Goal: Task Accomplishment & Management: Use online tool/utility

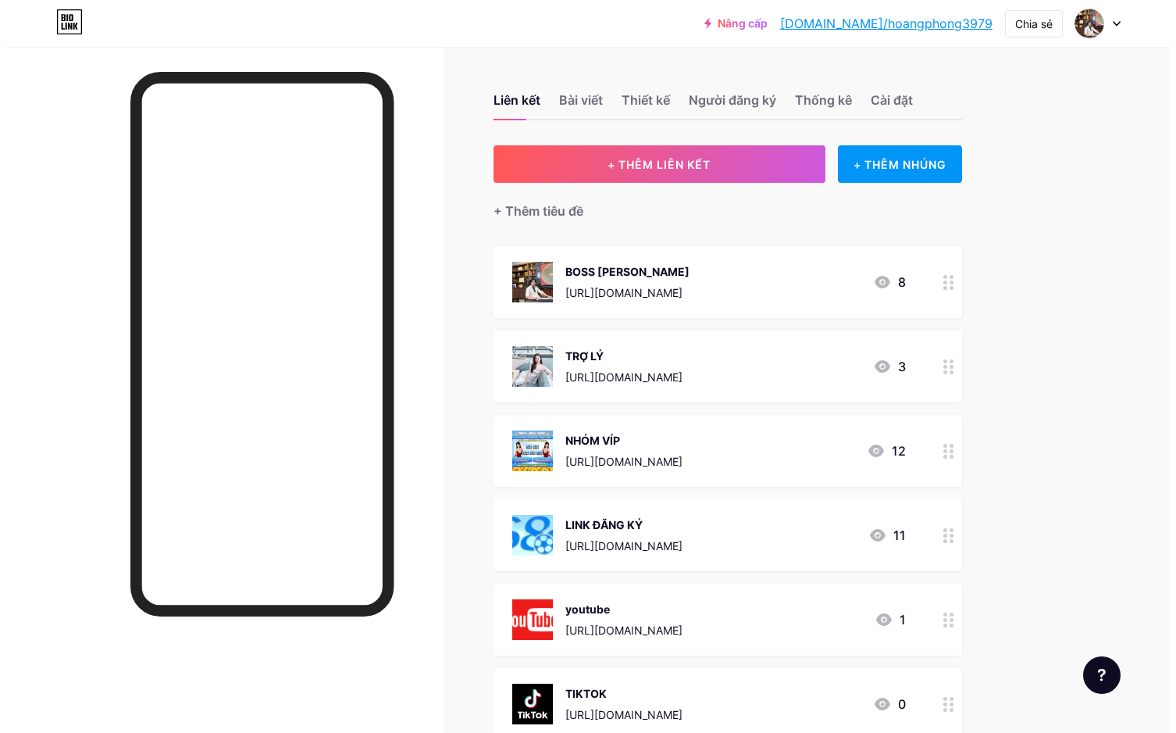
scroll to position [188, 0]
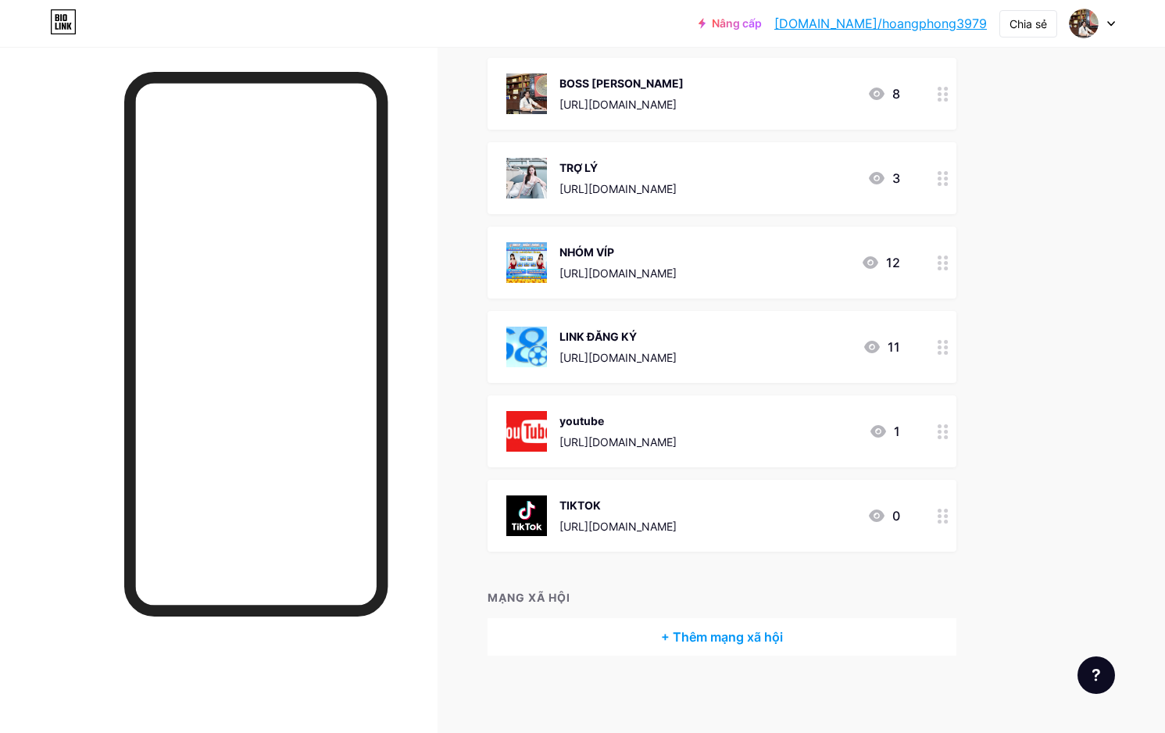
click at [651, 267] on font "[URL][DOMAIN_NAME]" at bounding box center [617, 272] width 117 height 13
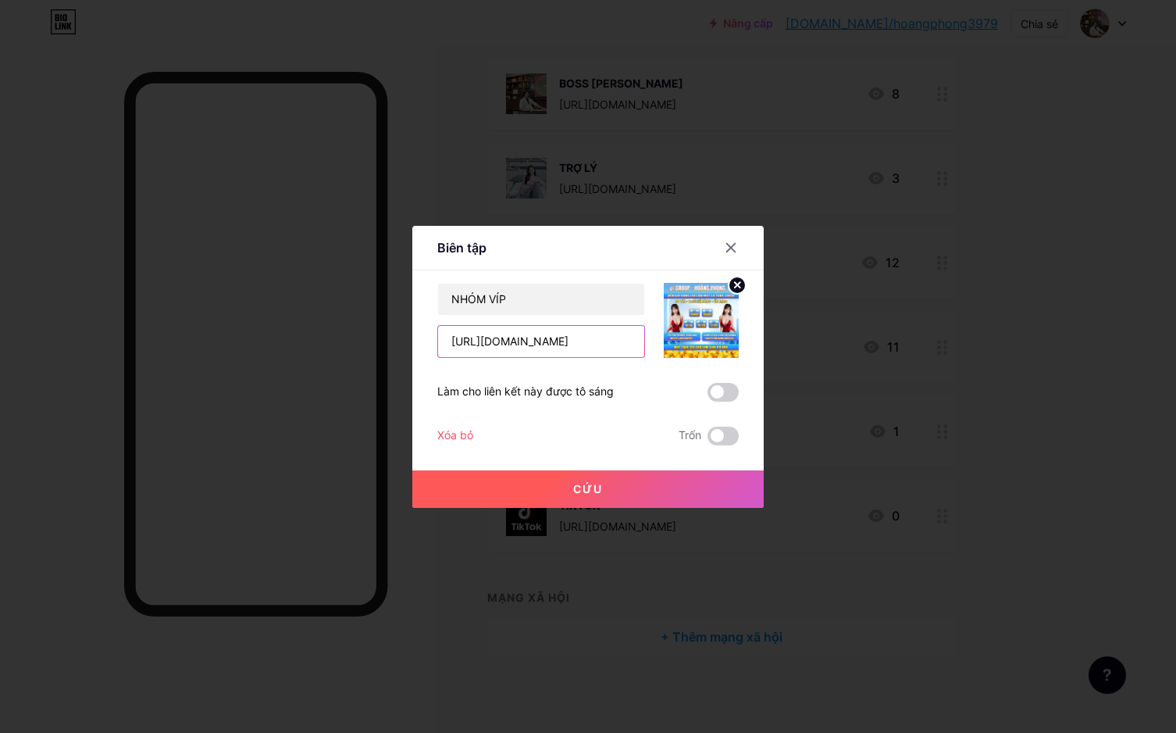
click at [637, 348] on input "[URL][DOMAIN_NAME]" at bounding box center [541, 341] width 206 height 31
drag, startPoint x: 637, startPoint y: 348, endPoint x: 618, endPoint y: 338, distance: 21.7
click at [631, 344] on input "[URL][DOMAIN_NAME]" at bounding box center [541, 341] width 206 height 31
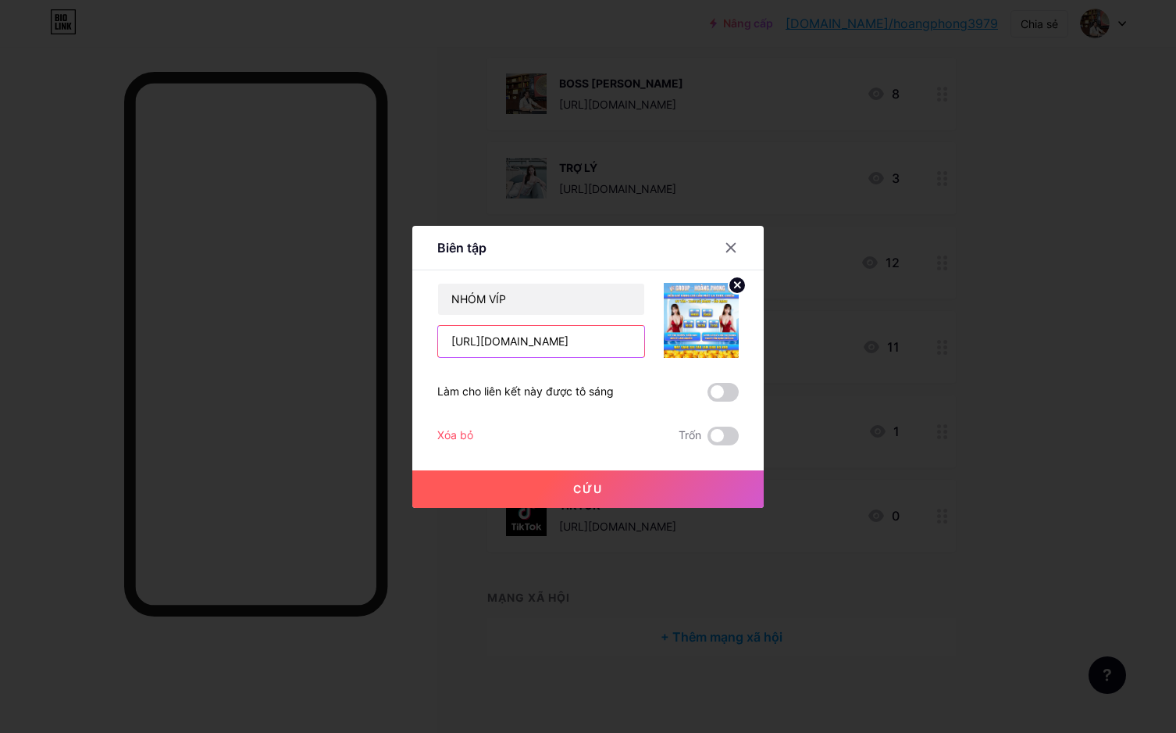
scroll to position [0, 1]
paste input "f7STCzbmNABjZWR"
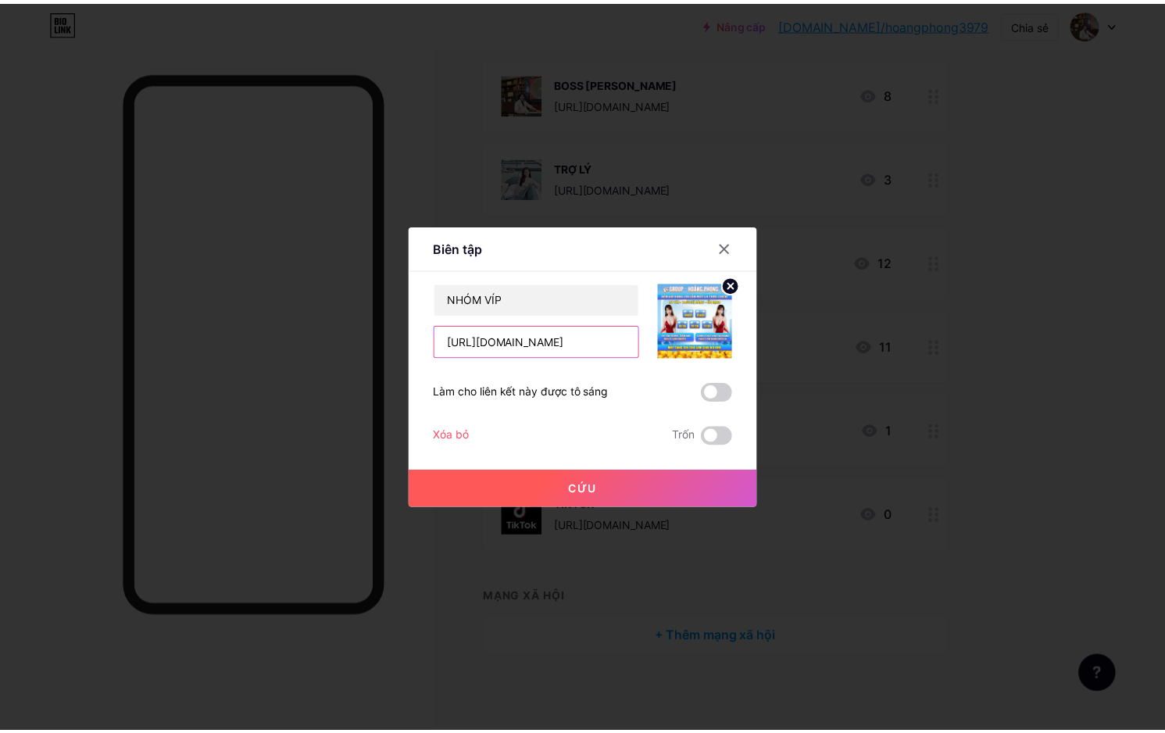
scroll to position [0, 0]
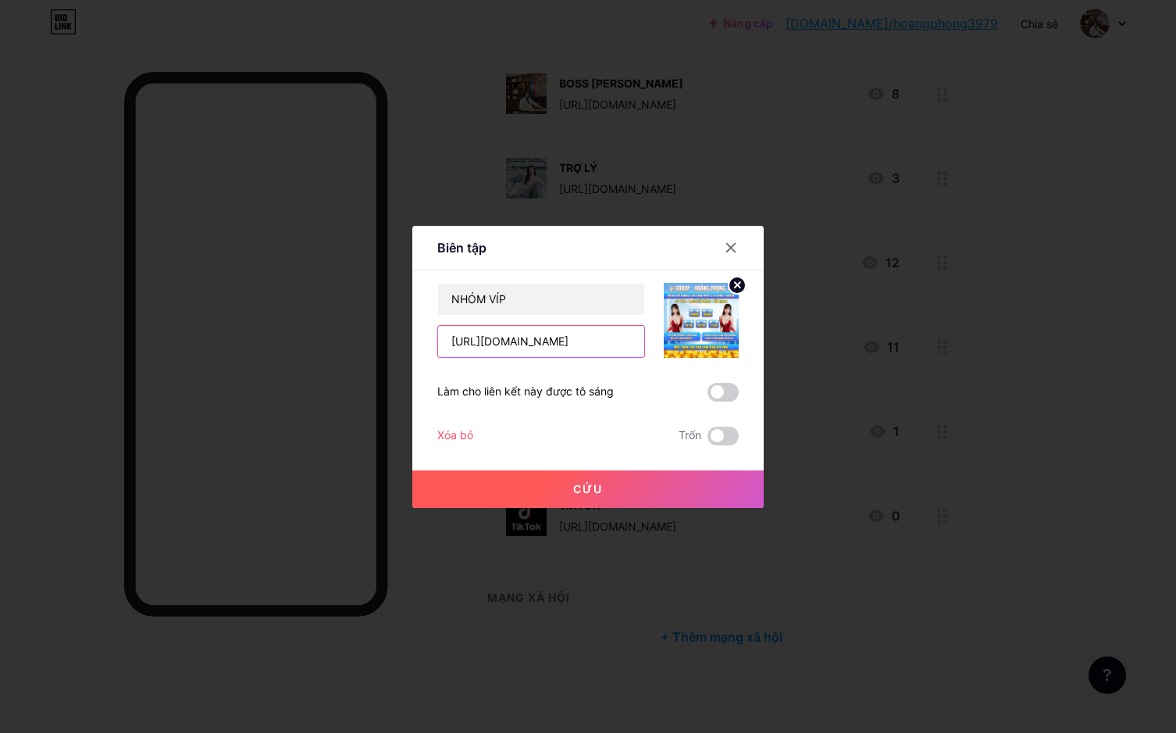
type input "[URL][DOMAIN_NAME]"
click at [736, 284] on circle at bounding box center [737, 285] width 17 height 17
click at [676, 328] on div "Hình ảnh" at bounding box center [701, 320] width 75 height 75
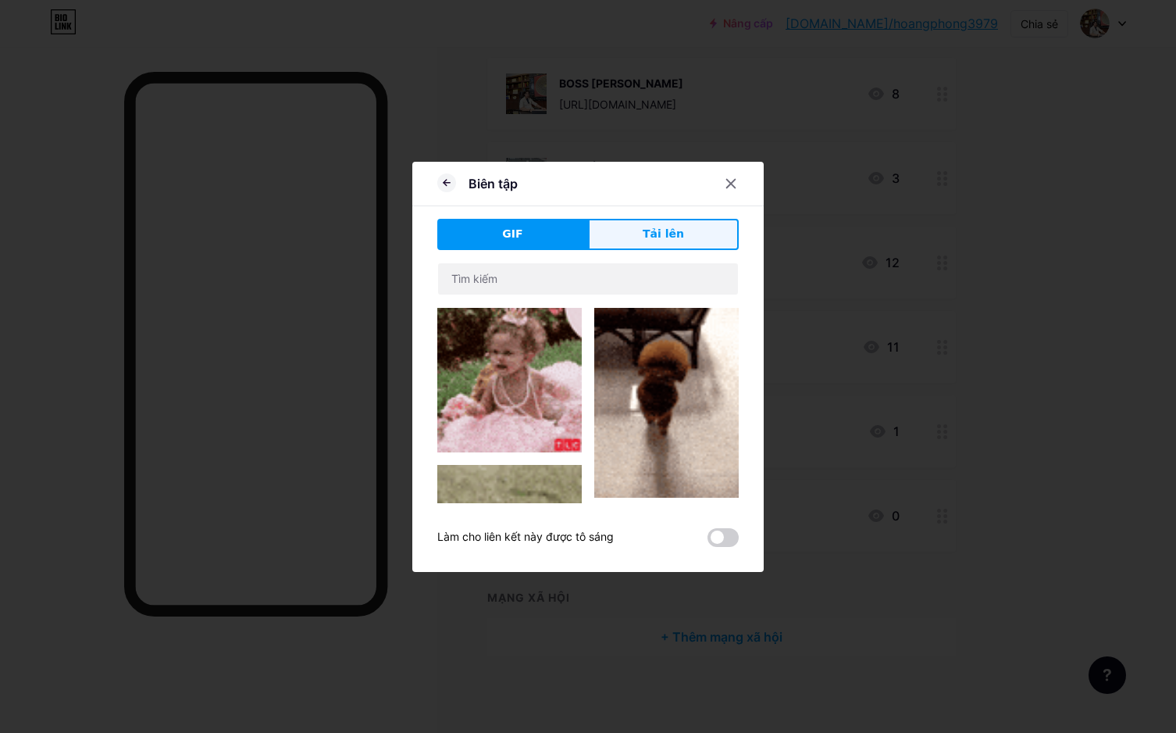
click at [629, 227] on button "Tải lên" at bounding box center [663, 234] width 151 height 31
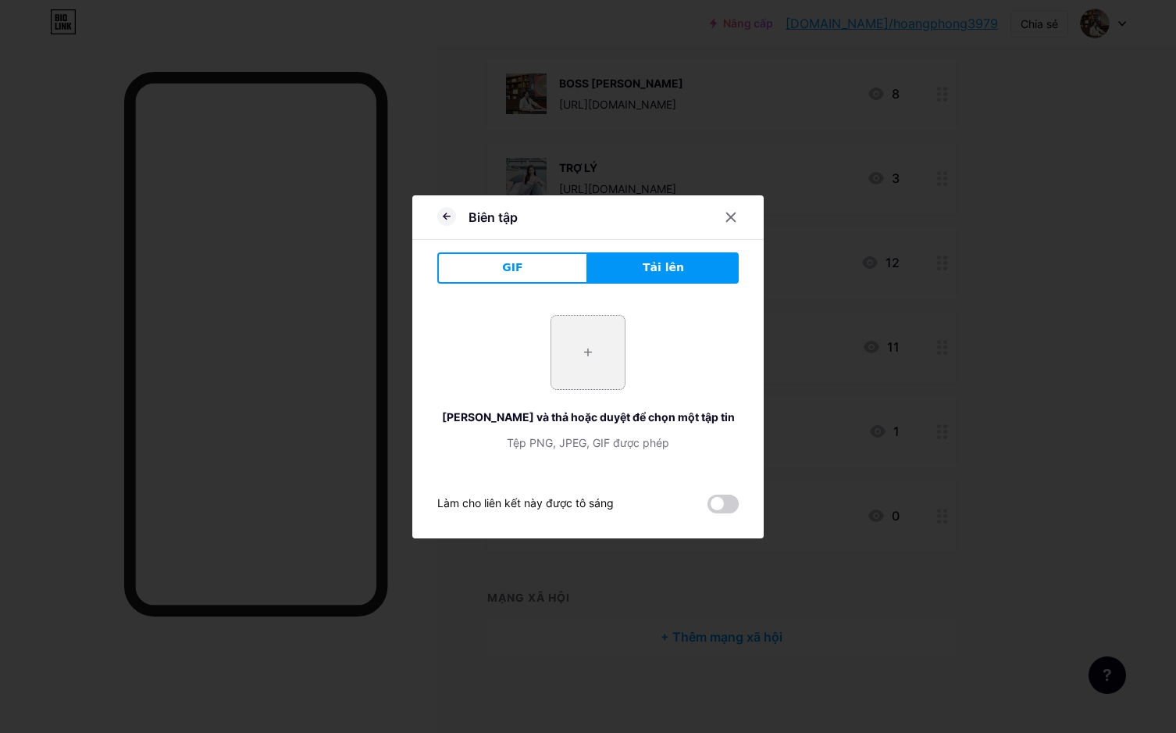
click at [603, 341] on input "file" at bounding box center [587, 352] width 73 height 73
type input "C:\fakepath\photo_2025-10-11_17-38-43.jpg"
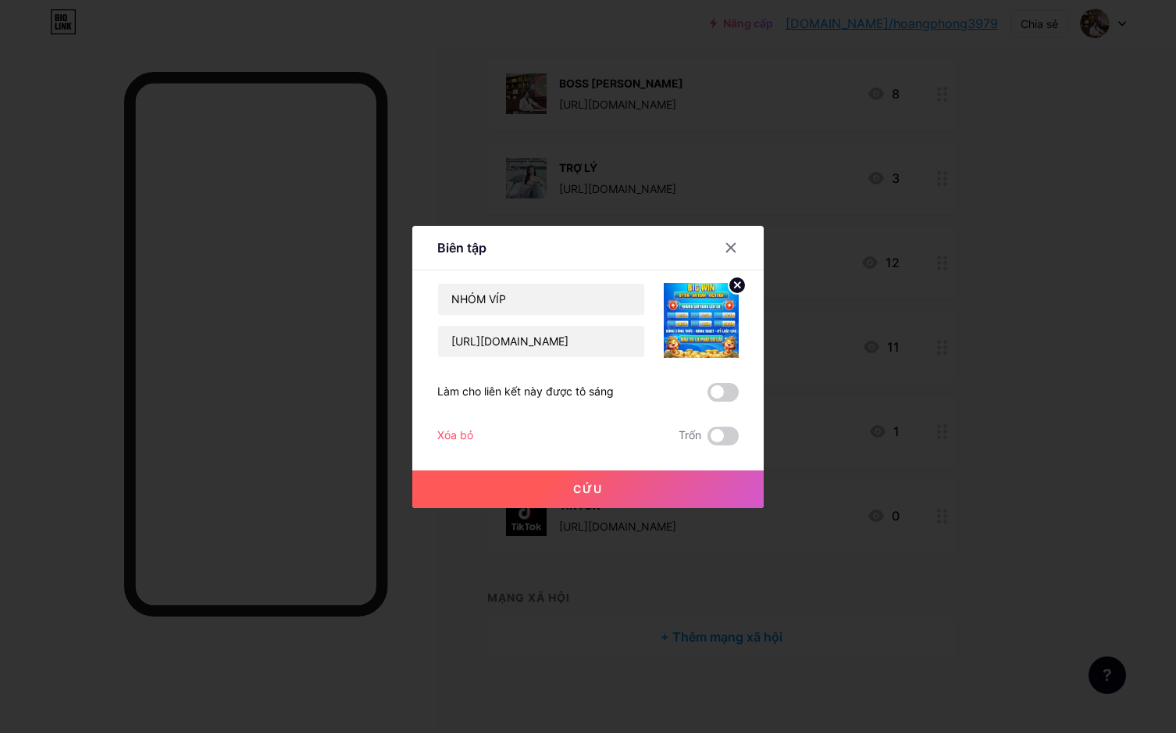
click at [660, 487] on button "Cứu" at bounding box center [587, 488] width 351 height 37
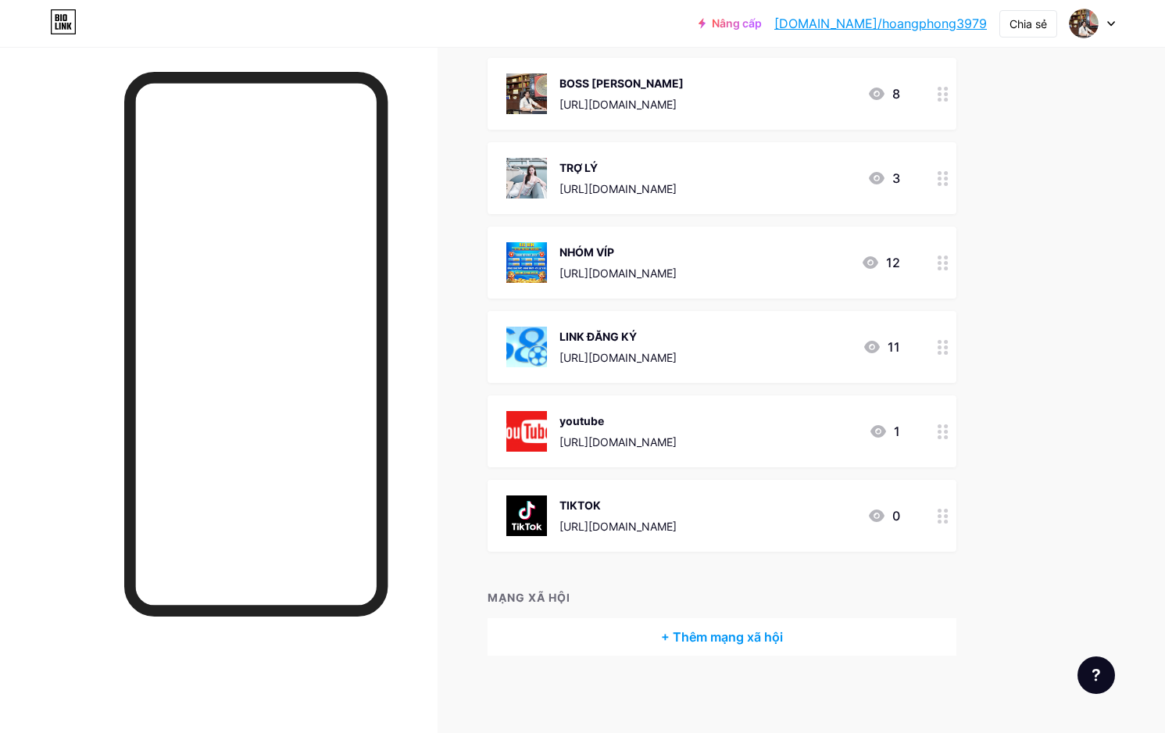
drag, startPoint x: 1125, startPoint y: 375, endPoint x: 1098, endPoint y: 359, distance: 31.2
click at [1108, 366] on div "Nâng cấp [DOMAIN_NAME]/hoangp... [DOMAIN_NAME]/hoangphong3979 Chia sẻ Chuyển đổ…" at bounding box center [582, 273] width 1165 height 922
click at [895, 266] on font "12" at bounding box center [893, 263] width 14 height 16
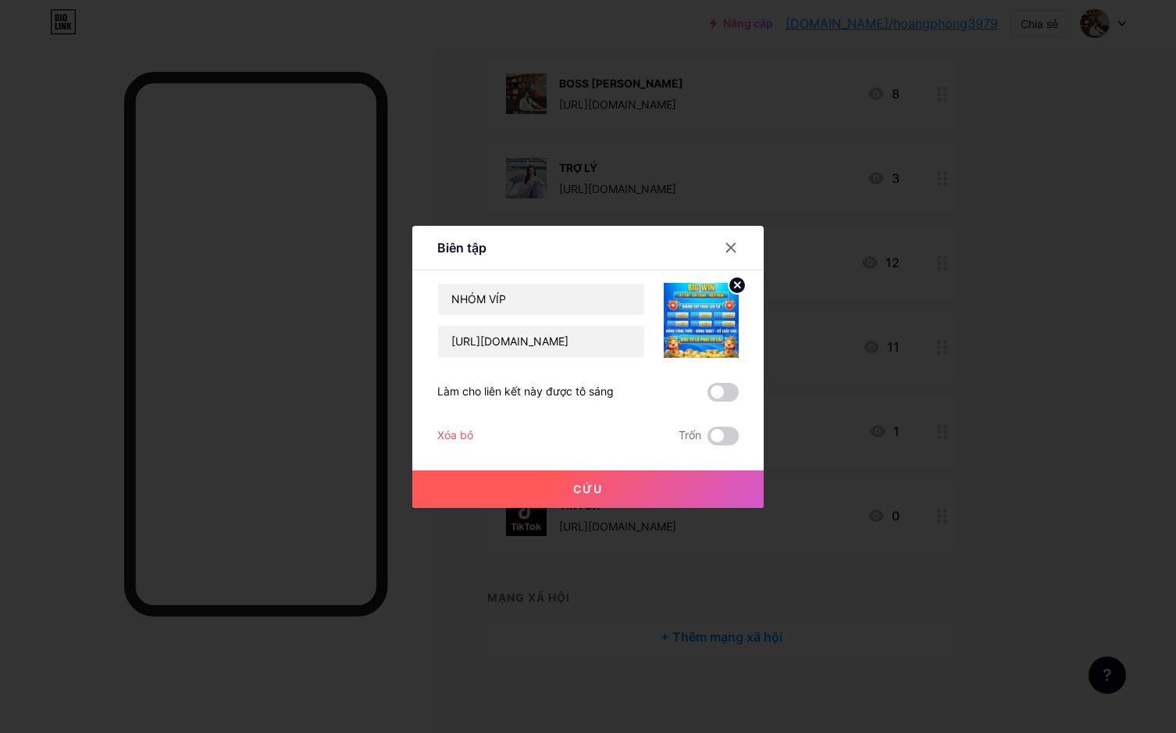
click at [895, 266] on div at bounding box center [588, 366] width 1176 height 733
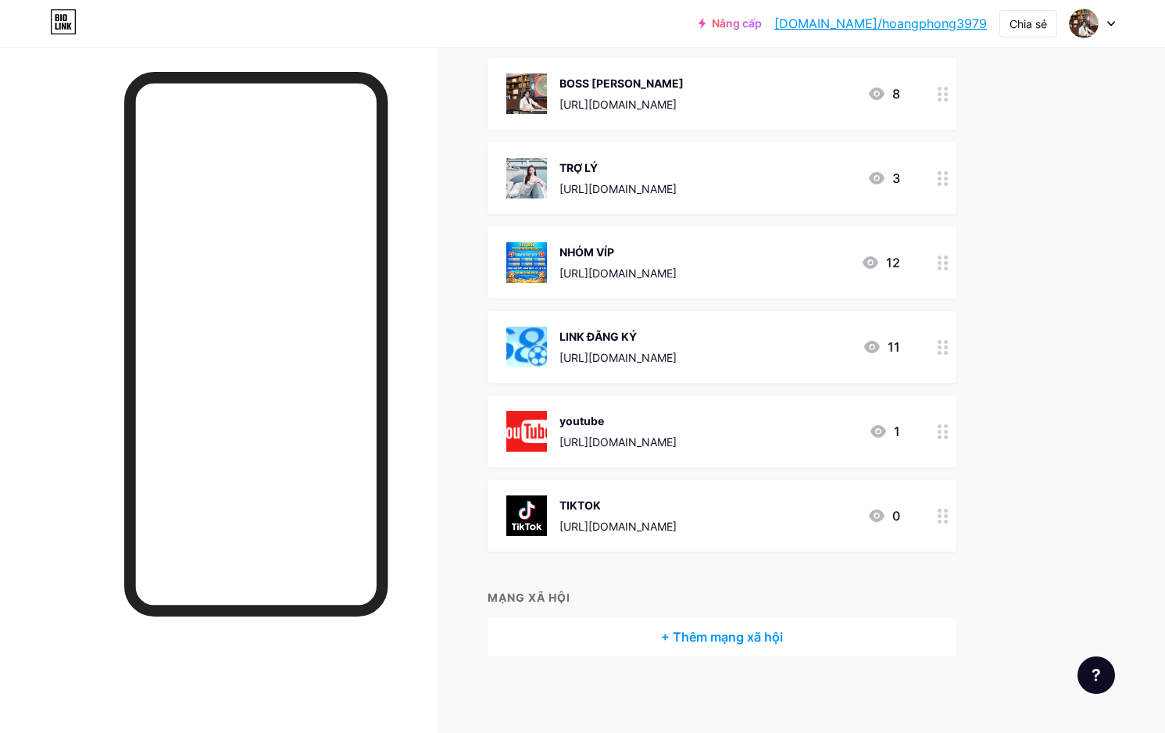
click at [933, 256] on div at bounding box center [942, 263] width 27 height 72
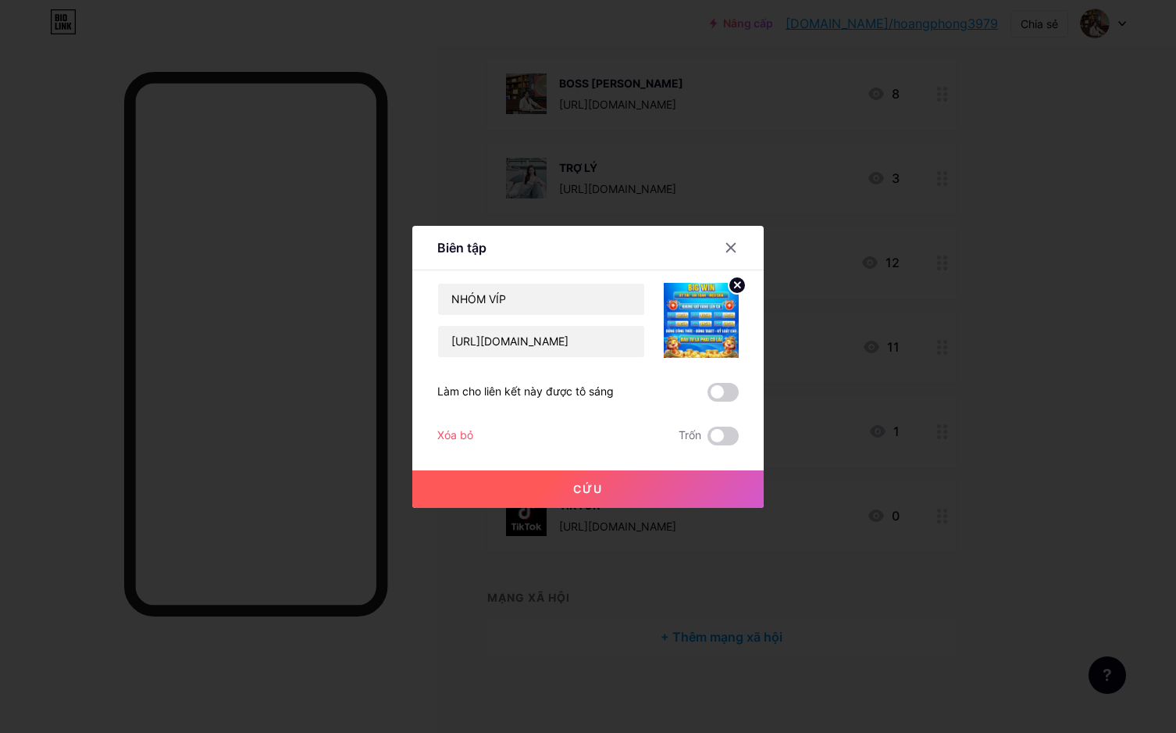
click at [938, 262] on div at bounding box center [588, 366] width 1176 height 733
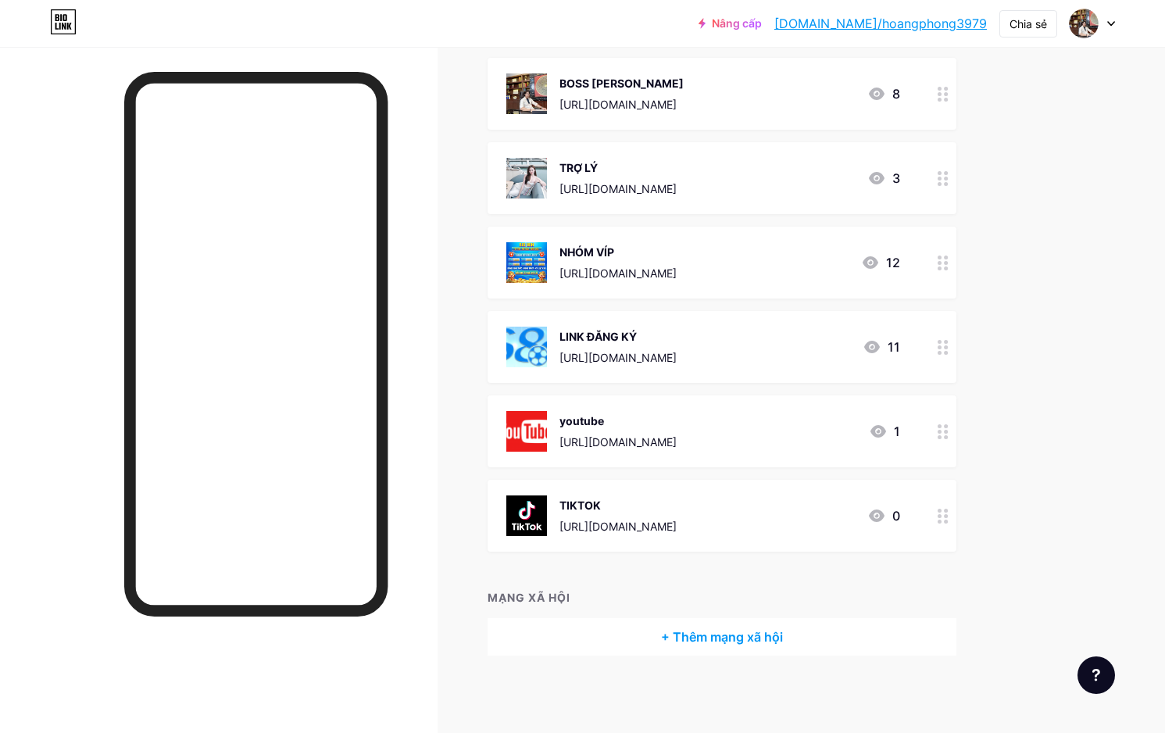
click at [940, 262] on circle at bounding box center [939, 263] width 4 height 4
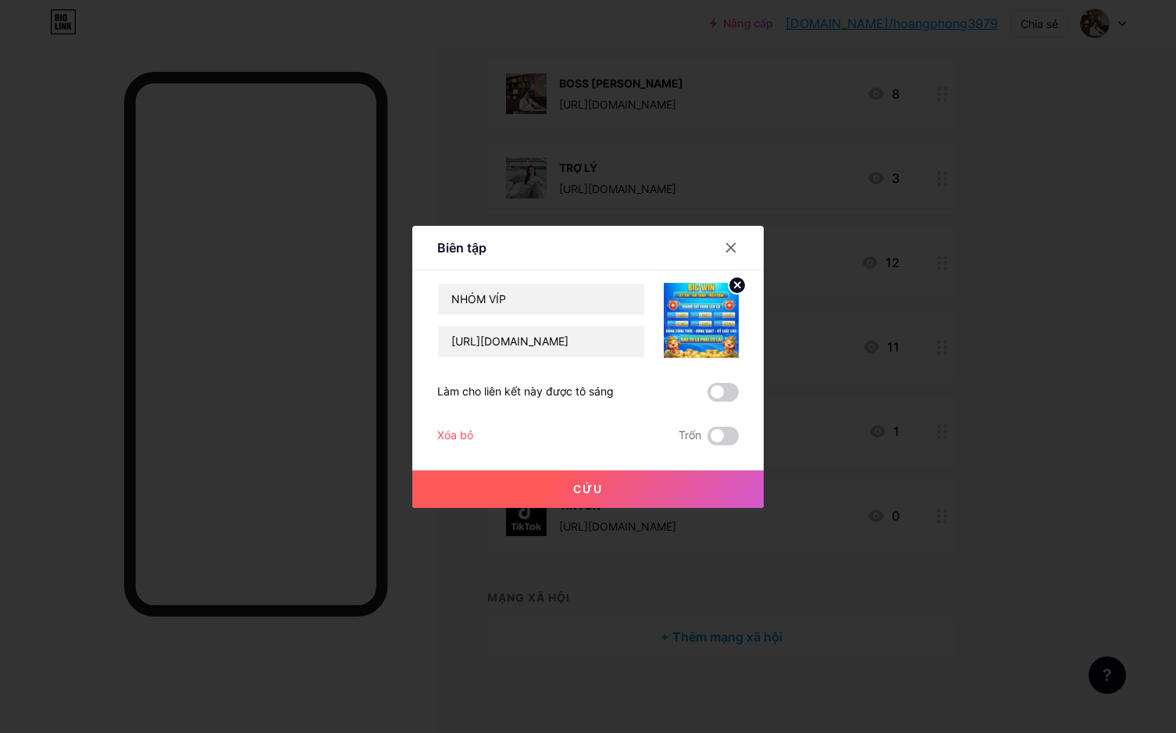
click at [943, 262] on div at bounding box center [588, 366] width 1176 height 733
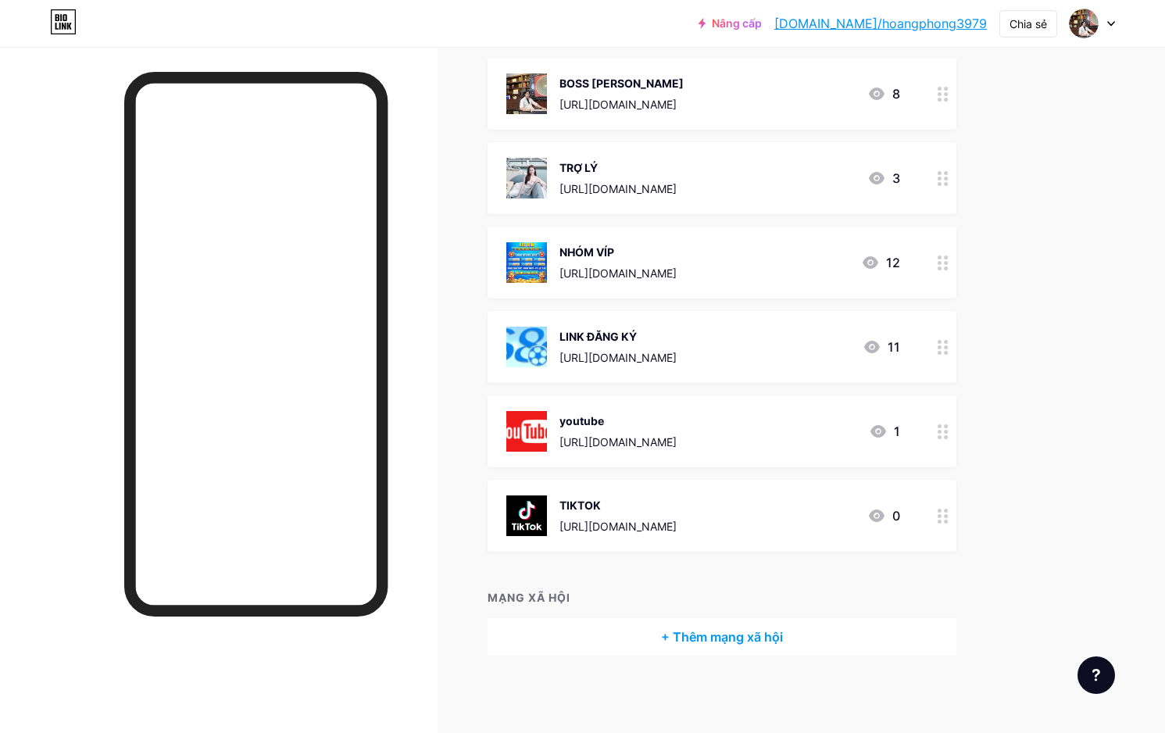
click at [1011, 259] on div "Liên kết Bài viết Thiết kế Người đăng ký Thống kê Cài đặt + THÊM LIÊN KẾT + THÊ…" at bounding box center [511, 296] width 1022 height 875
